Goal: Information Seeking & Learning: Understand process/instructions

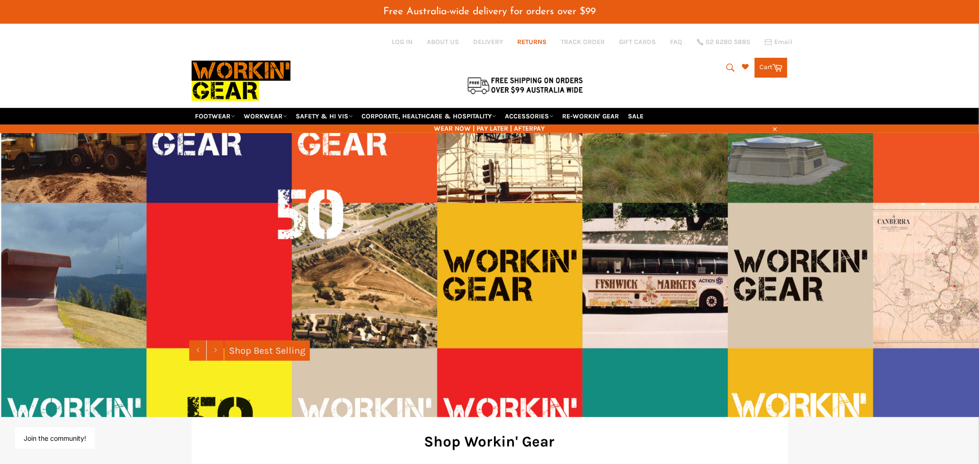
click at [534, 41] on link "RETURNS" at bounding box center [531, 41] width 29 height 9
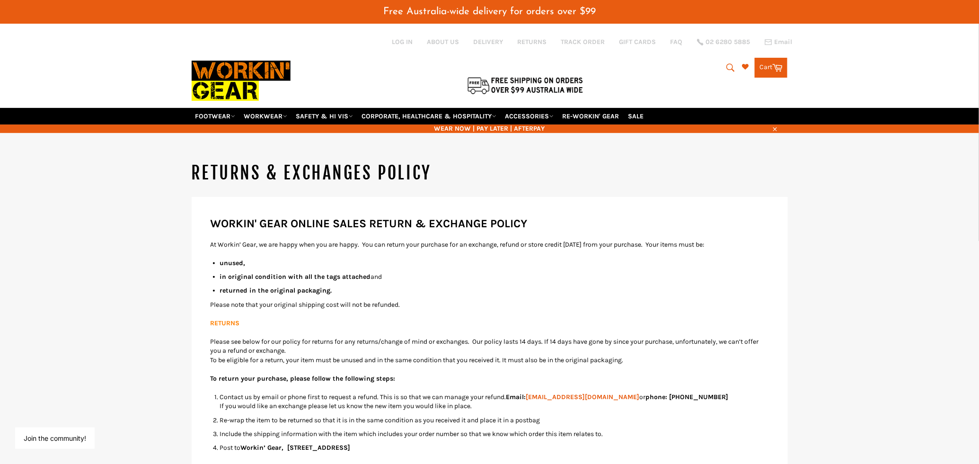
drag, startPoint x: 288, startPoint y: 447, endPoint x: 385, endPoint y: 449, distance: 97.0
click at [351, 449] on strong "Workin’ Gear, [STREET_ADDRESS]" at bounding box center [296, 447] width 110 height 8
copy strong "PO Box 327, Fyshwick ACT 2609"
